Goal: Transaction & Acquisition: Download file/media

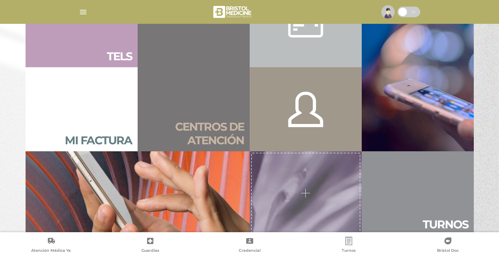
scroll to position [526, 0]
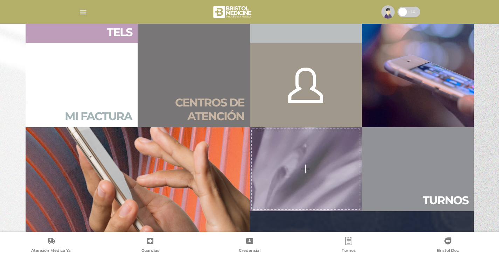
click at [111, 80] on link "Mi factura" at bounding box center [82, 85] width 112 height 84
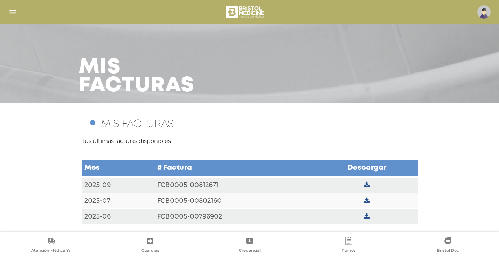
scroll to position [6, 0]
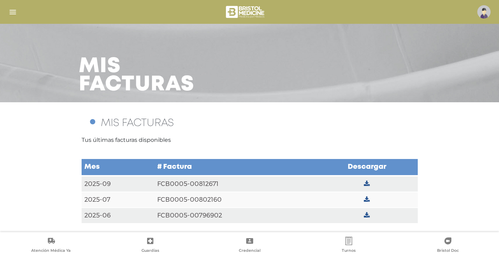
click at [372, 182] on td at bounding box center [366, 184] width 101 height 16
click at [371, 182] on td at bounding box center [366, 184] width 101 height 16
click at [329, 179] on td at bounding box center [366, 184] width 101 height 16
click at [208, 180] on td "FCB0005-00812671" at bounding box center [236, 184] width 162 height 16
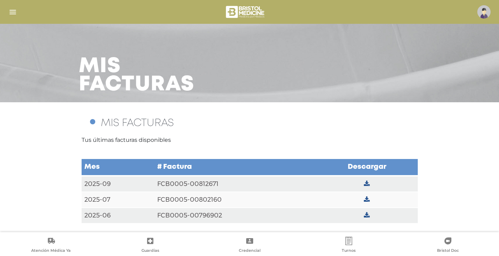
click at [208, 180] on td "FCB0005-00812671" at bounding box center [236, 184] width 162 height 16
click at [363, 185] on td at bounding box center [366, 184] width 101 height 16
click at [368, 183] on icon at bounding box center [367, 184] width 6 height 6
click at [367, 184] on link at bounding box center [367, 184] width 0 height 0
click at [373, 67] on div "Mis facturas" at bounding box center [249, 60] width 359 height 84
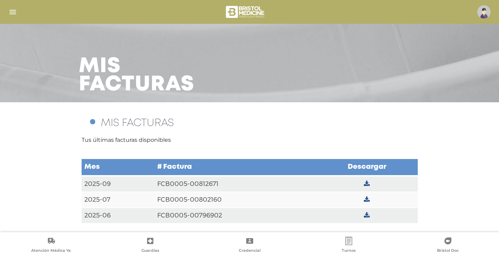
click at [384, 68] on div "Mis facturas" at bounding box center [249, 60] width 359 height 84
